Goal: Use online tool/utility: Use online tool/utility

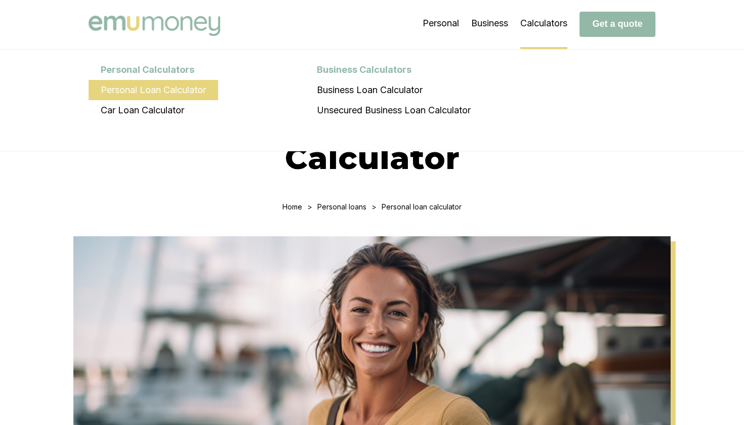
click at [178, 88] on li "Personal Loan Calculator" at bounding box center [154, 90] width 130 height 20
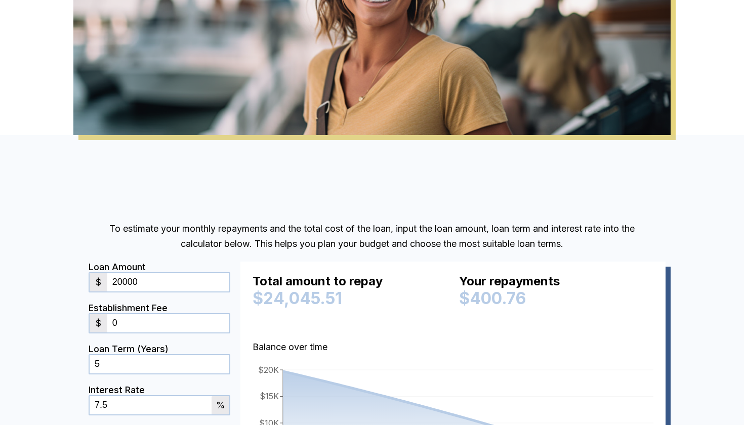
scroll to position [374, 0]
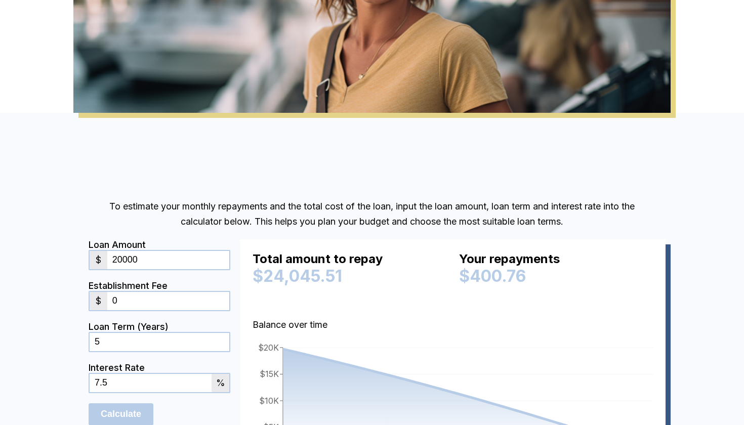
click at [158, 254] on input "20000" at bounding box center [168, 260] width 122 height 18
click at [141, 261] on input "20000" at bounding box center [168, 260] width 122 height 18
type input "2"
type input "16500"
click at [87, 218] on div "To estimate your monthly repayments and the total cost of the loan, input the l…" at bounding box center [371, 350] width 607 height 323
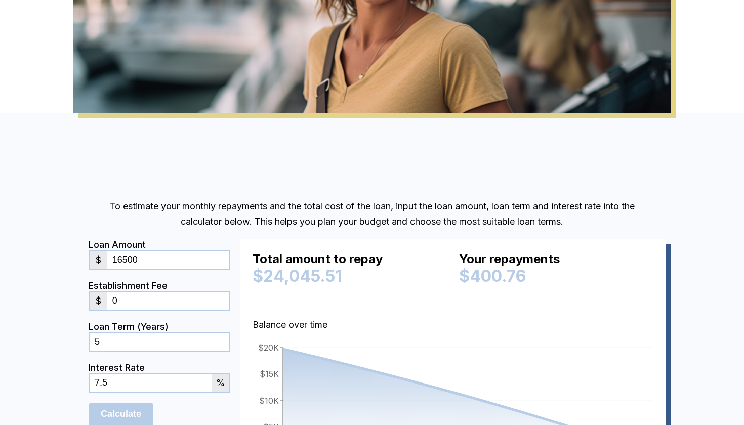
click at [134, 306] on input "0" at bounding box center [168, 301] width 122 height 18
type input "900"
click at [59, 343] on div "To estimate your monthly repayments and the total cost of the loan, input the l…" at bounding box center [372, 350] width 744 height 475
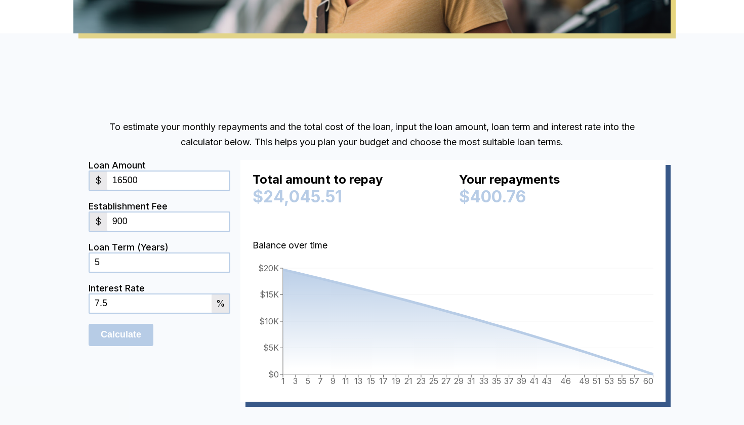
scroll to position [452, 0]
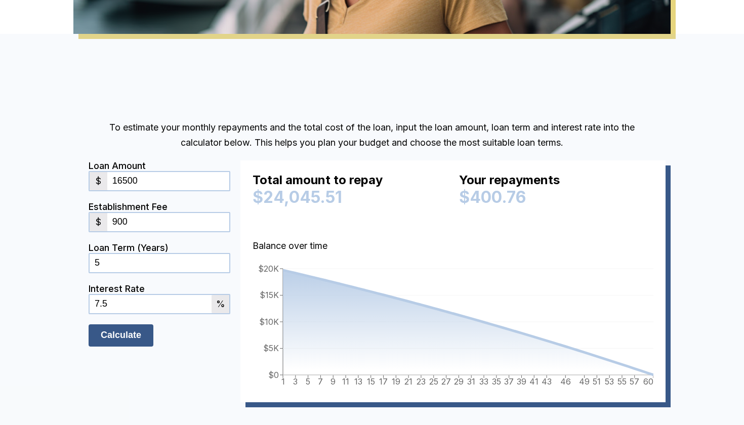
click at [122, 330] on input "Calculate" at bounding box center [121, 335] width 65 height 22
